Goal: Use online tool/utility: Utilize a website feature to perform a specific function

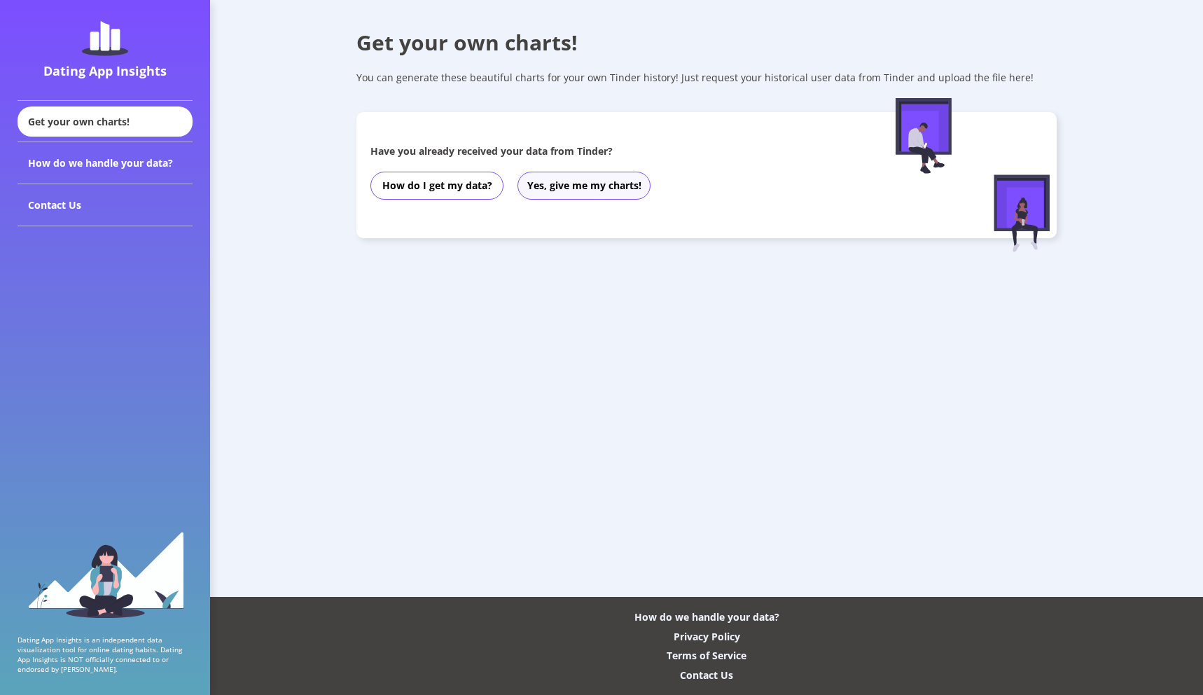
click at [582, 190] on button "Yes, give me my charts!" at bounding box center [583, 186] width 133 height 28
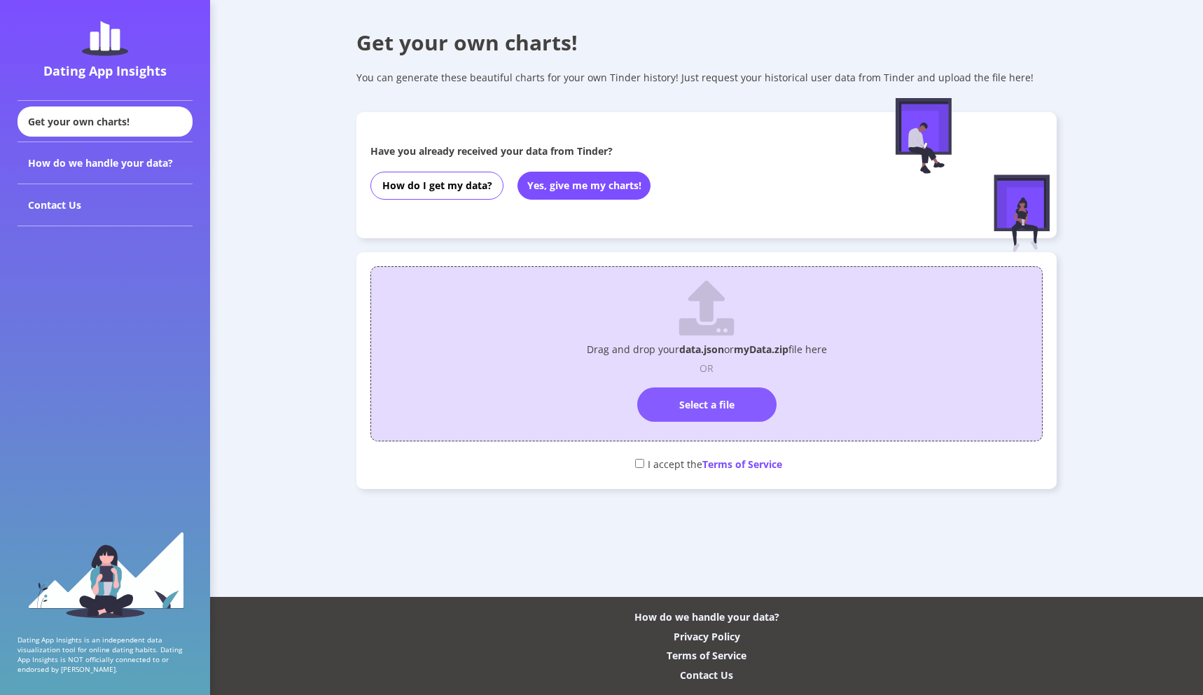
click at [697, 403] on label "Select a file" at bounding box center [706, 404] width 139 height 34
click at [706, 381] on input "Select a file" at bounding box center [706, 381] width 0 height 0
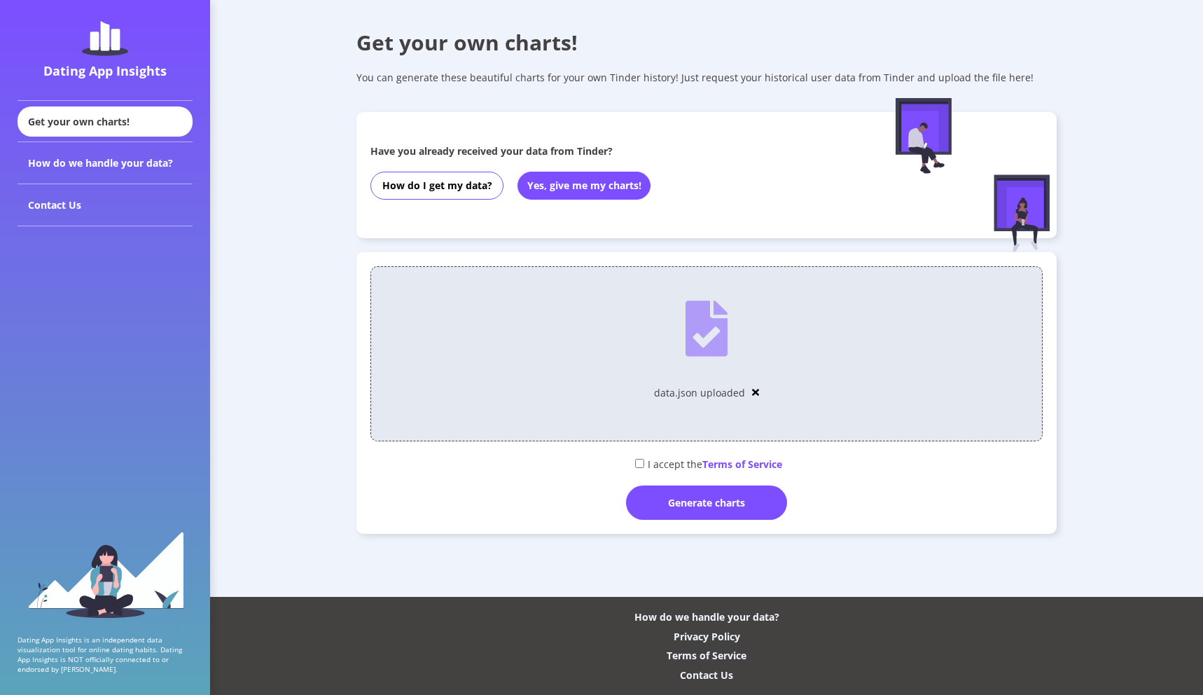
click at [636, 463] on input "checkbox" at bounding box center [639, 463] width 9 height 9
checkbox input "true"
click at [703, 513] on div "Generate charts" at bounding box center [706, 502] width 161 height 34
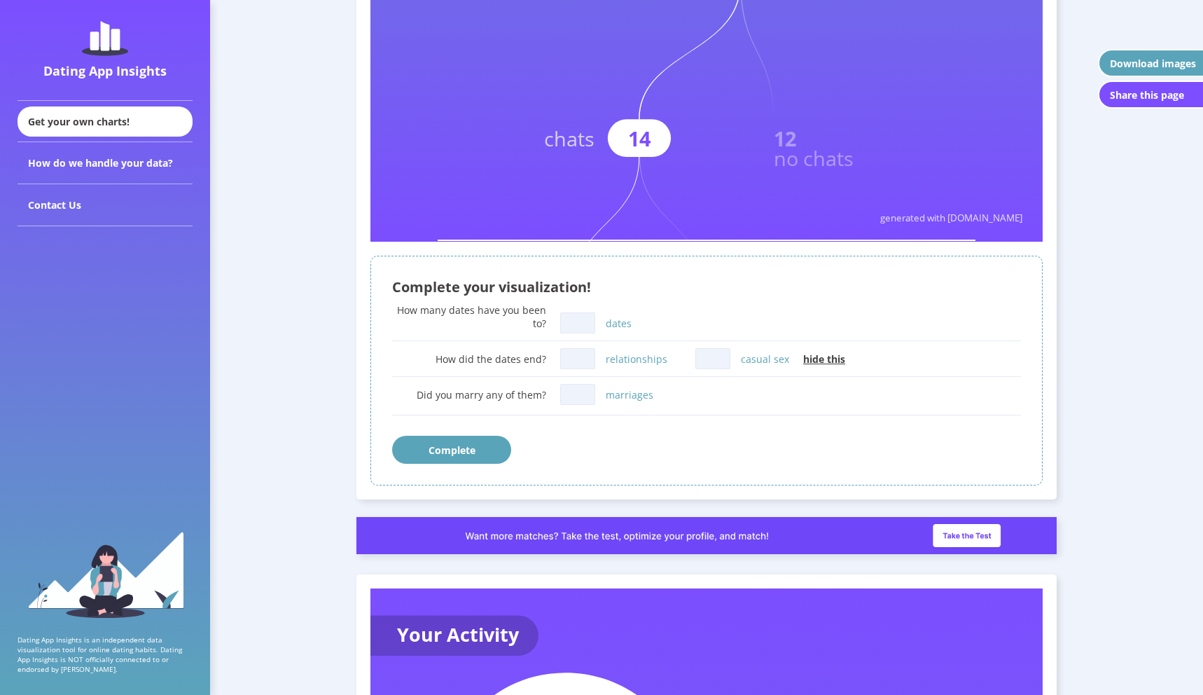
scroll to position [685, 0]
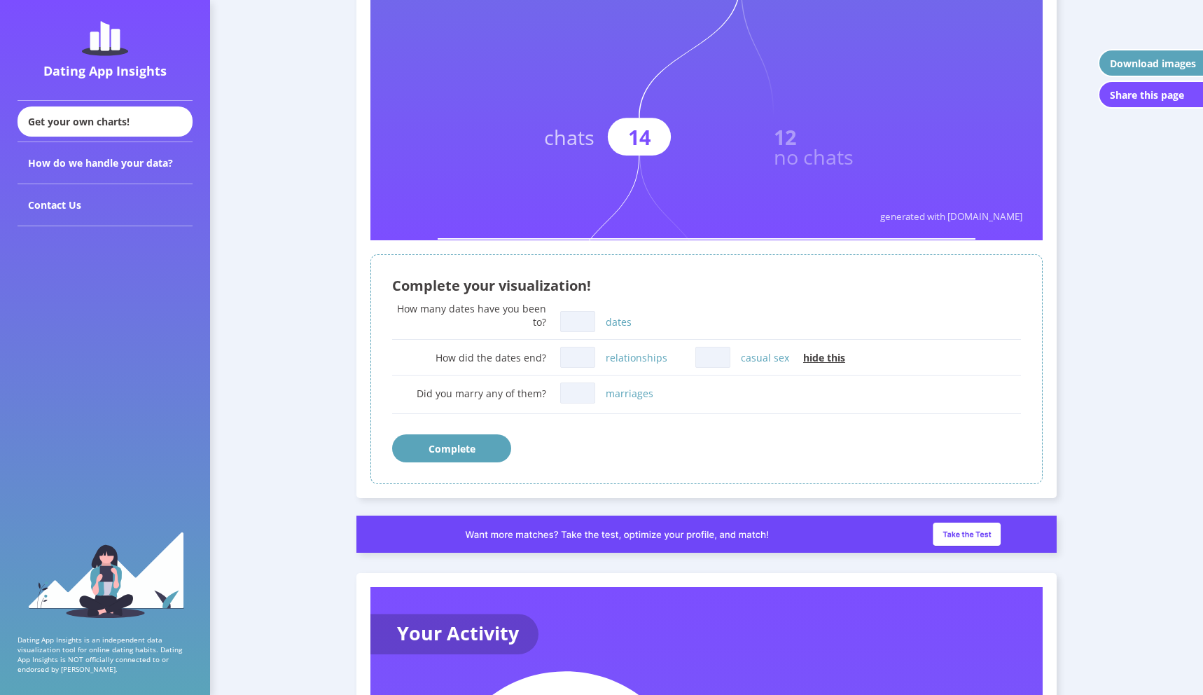
click at [583, 323] on input "dates" at bounding box center [577, 321] width 35 height 21
type input "0"
click at [585, 360] on input "relationships" at bounding box center [577, 357] width 35 height 21
type input "0"
click at [704, 360] on input "casual sex" at bounding box center [712, 357] width 35 height 21
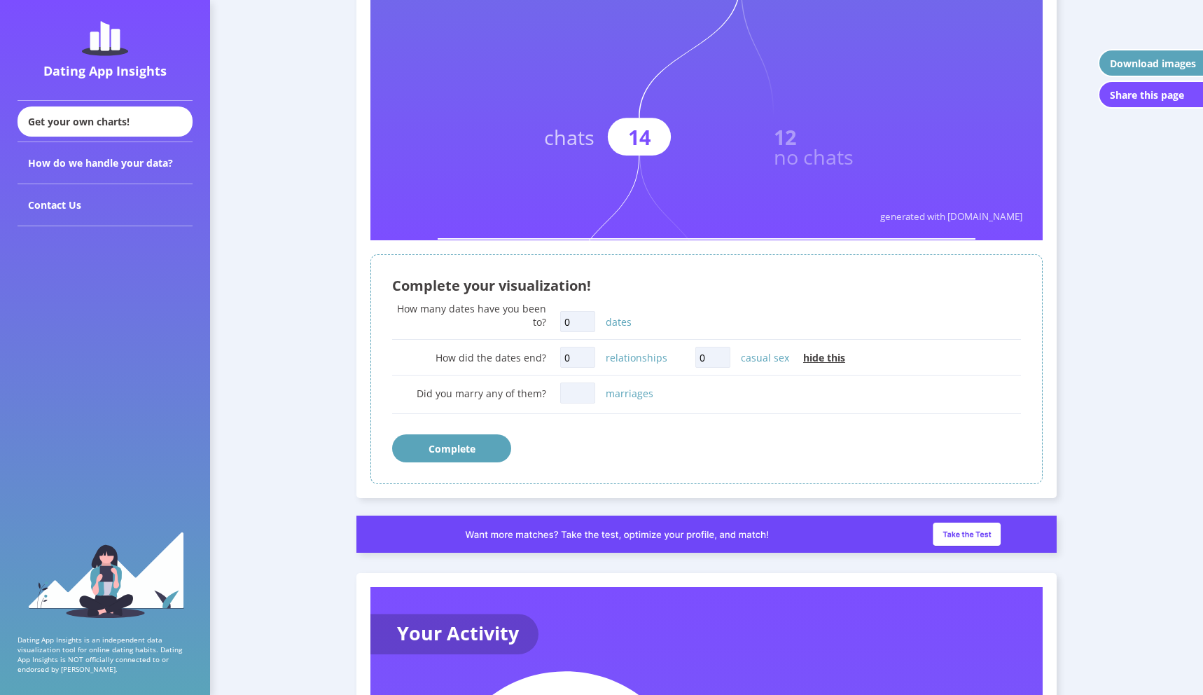
type input "0"
click at [585, 399] on input "marriages" at bounding box center [577, 392] width 35 height 21
type input "0"
click at [473, 442] on button "Complete" at bounding box center [451, 448] width 119 height 28
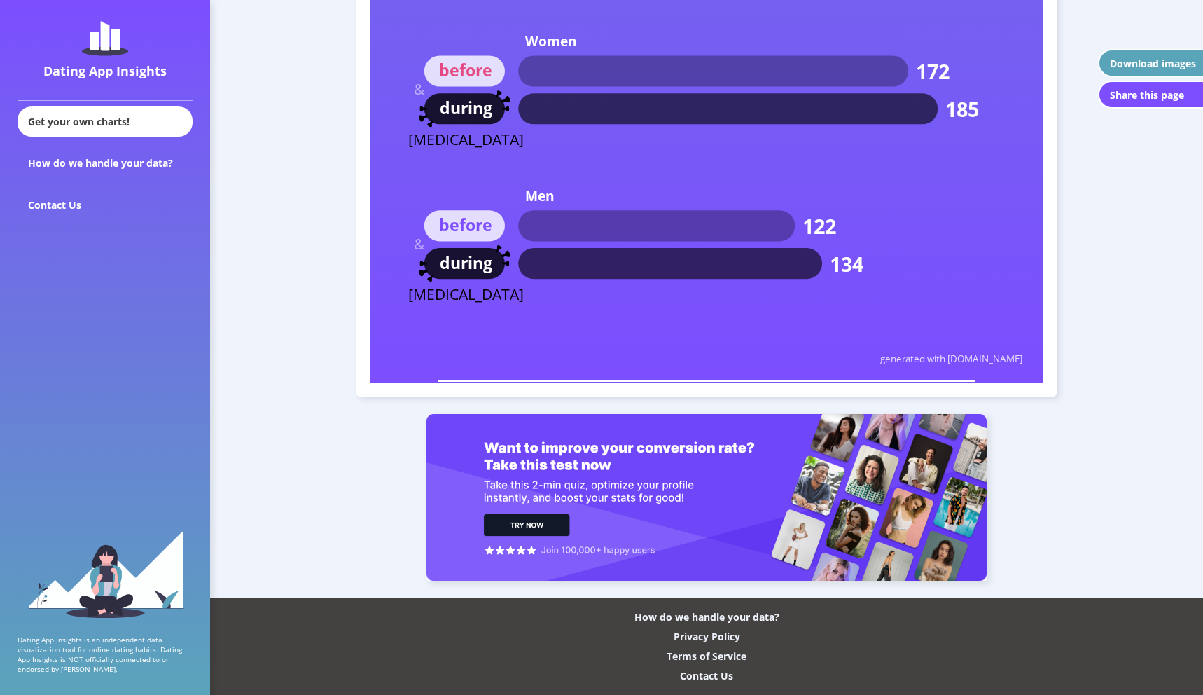
scroll to position [8474, 0]
